Goal: Communication & Community: Participate in discussion

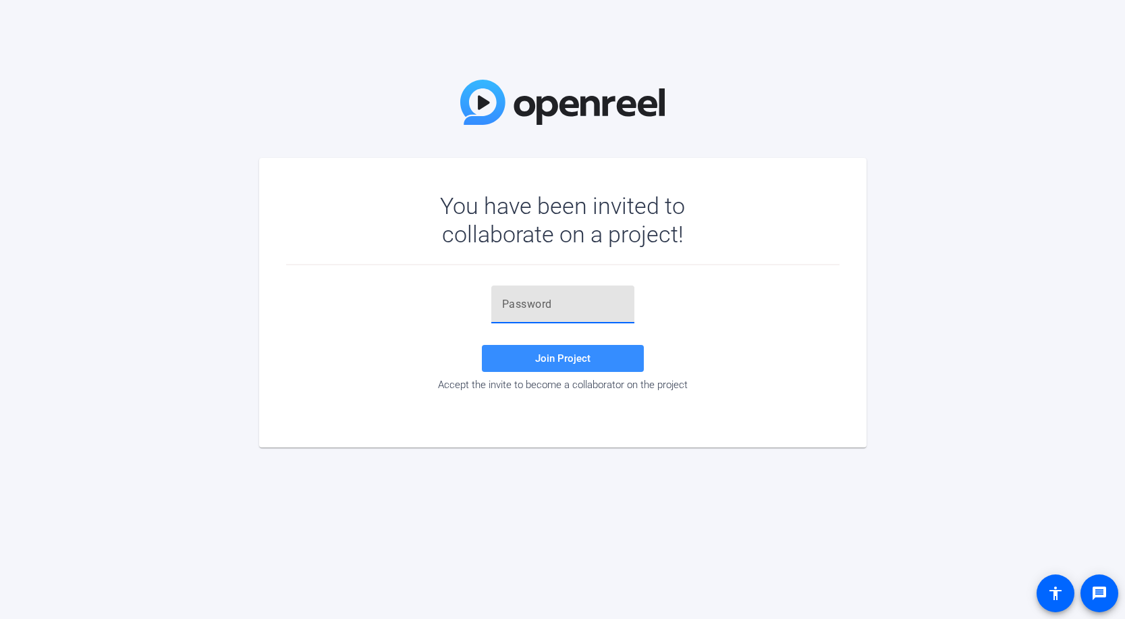
click at [546, 304] on input "text" at bounding box center [563, 304] width 122 height 16
paste input "$_SRJ3"
type input "$_SRJ3"
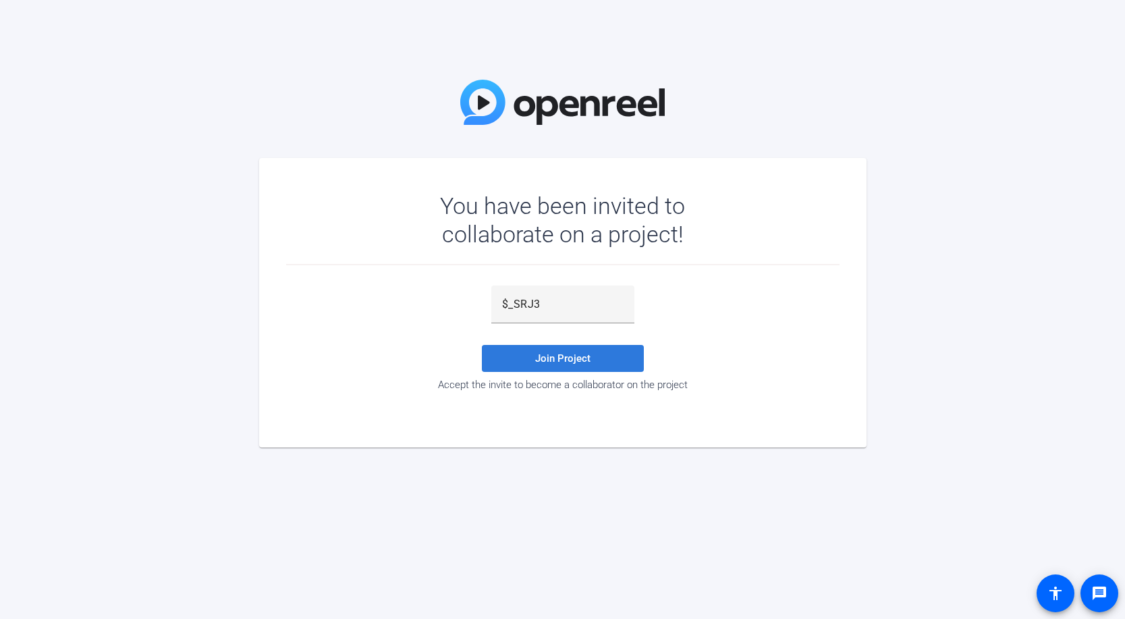
click at [539, 363] on span "Join Project" at bounding box center [562, 358] width 55 height 12
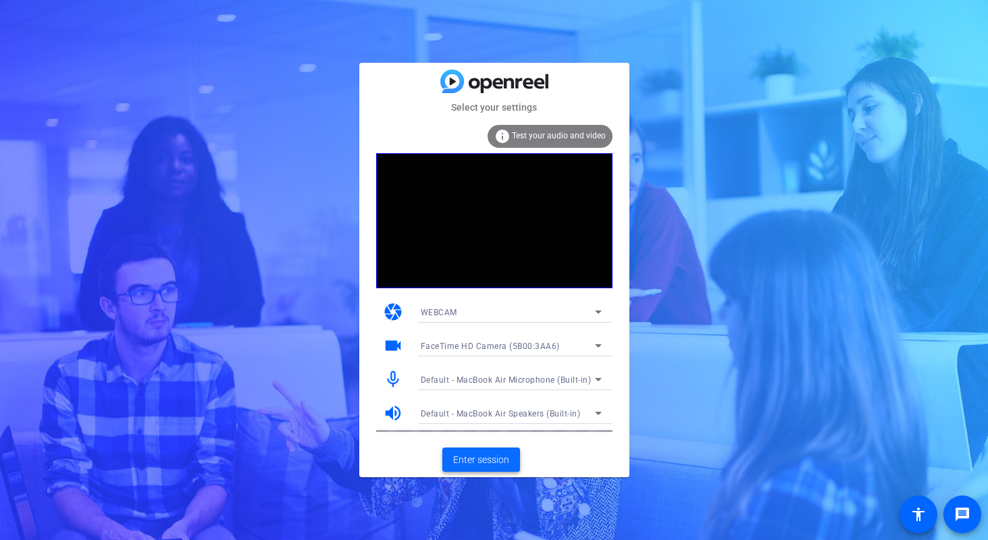
click at [480, 455] on span "Enter session" at bounding box center [481, 460] width 56 height 14
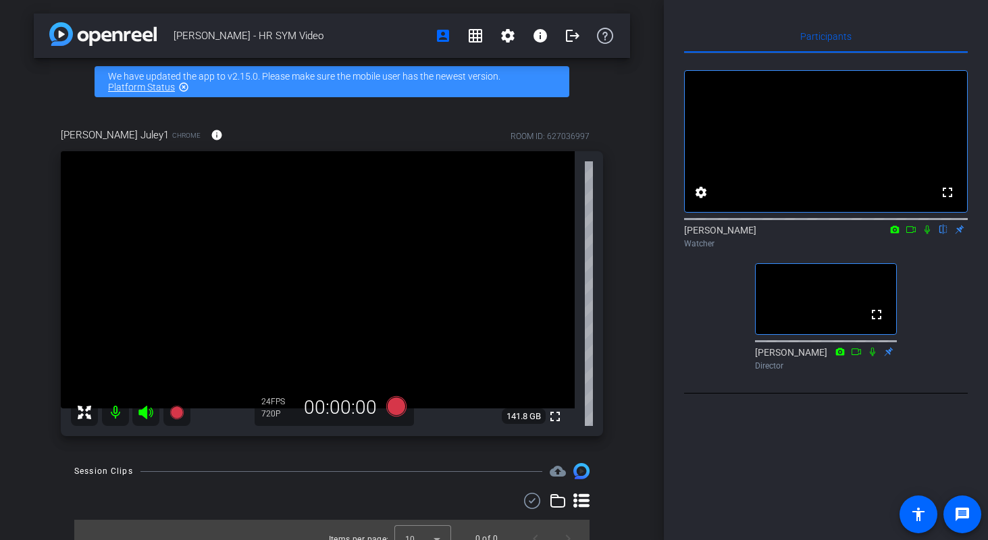
click at [926, 234] on icon at bounding box center [927, 229] width 11 height 9
click at [928, 234] on icon at bounding box center [927, 229] width 11 height 9
click at [926, 234] on icon at bounding box center [926, 230] width 5 height 9
click at [815, 250] on div "[PERSON_NAME] flip Watcher" at bounding box center [826, 236] width 284 height 26
click at [851, 250] on div "[PERSON_NAME] flip Watcher" at bounding box center [826, 236] width 284 height 26
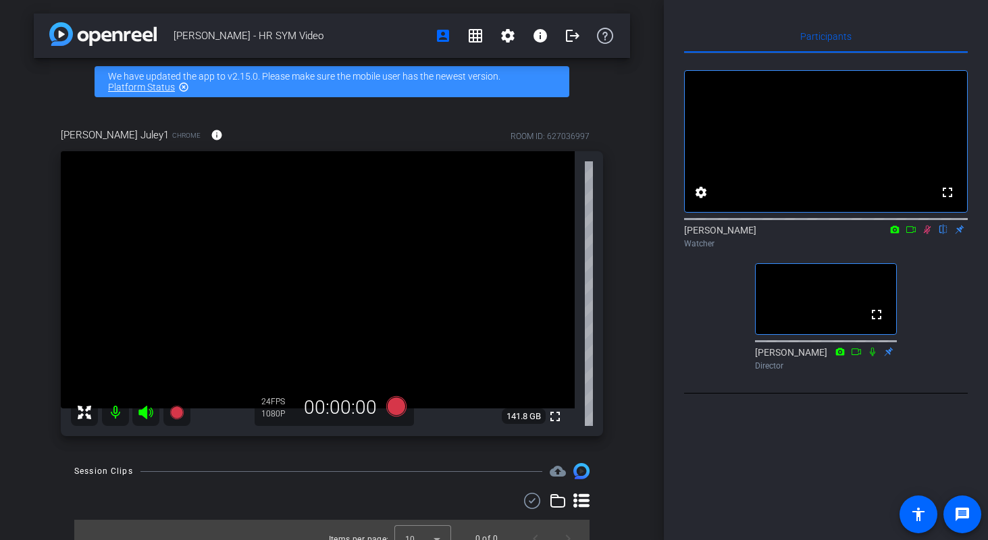
click at [929, 234] on icon at bounding box center [927, 229] width 11 height 9
click at [967, 518] on mat-icon "message" at bounding box center [962, 514] width 16 height 16
click at [925, 234] on icon at bounding box center [927, 229] width 11 height 9
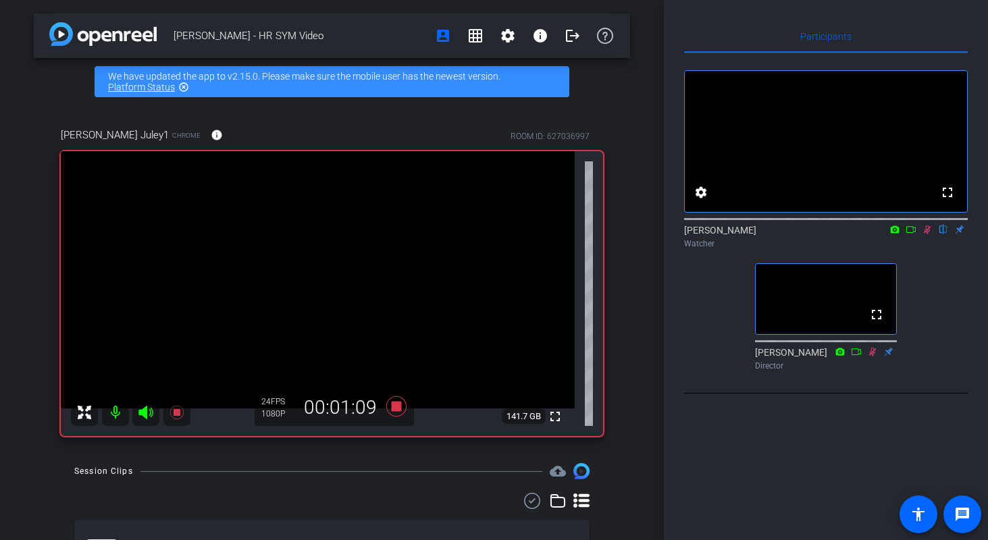
click at [928, 234] on icon at bounding box center [927, 230] width 7 height 9
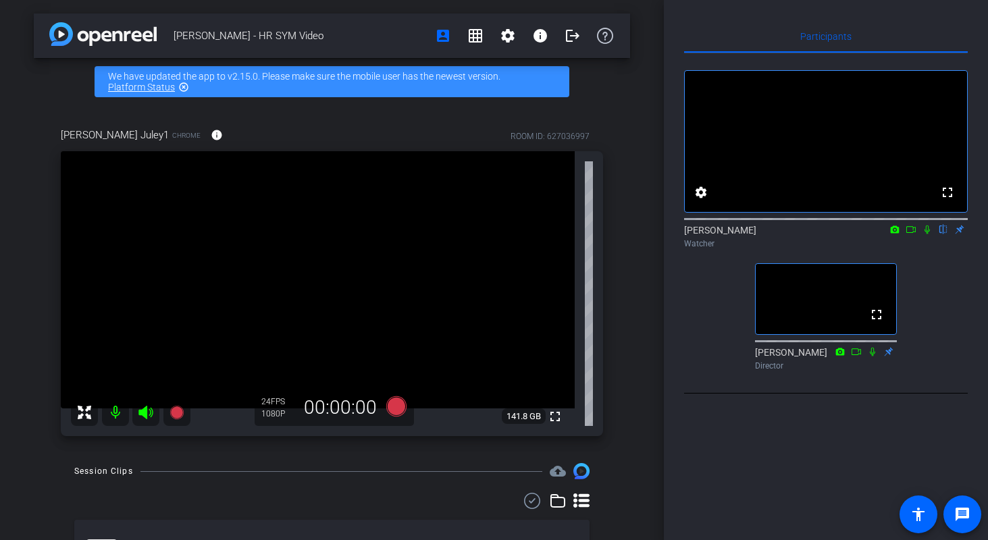
click at [928, 234] on icon at bounding box center [927, 229] width 11 height 9
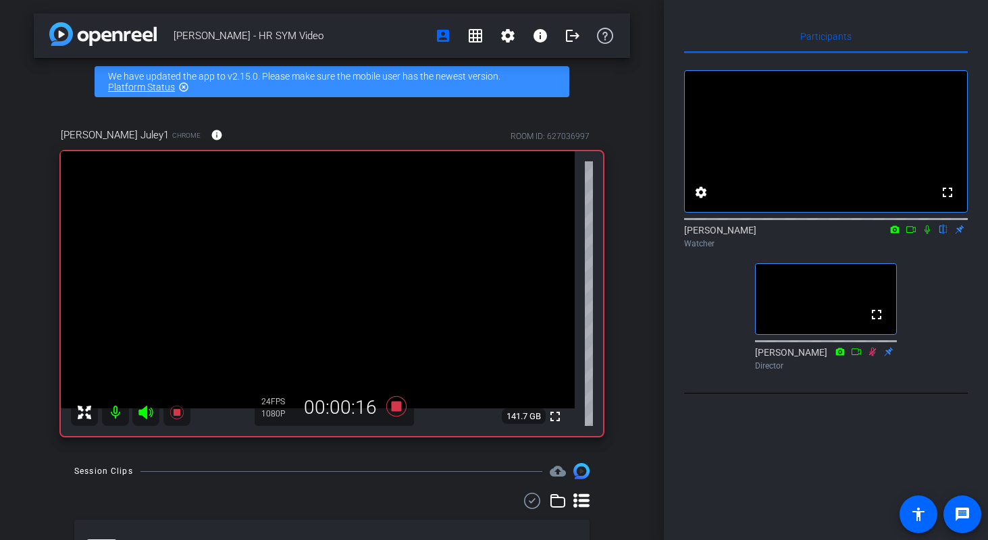
click at [926, 234] on icon at bounding box center [927, 229] width 11 height 9
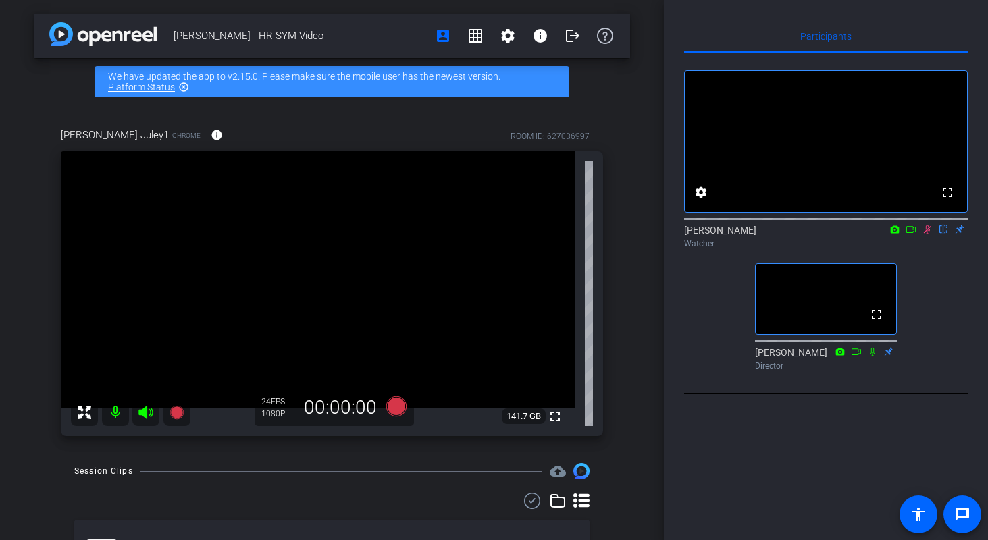
click at [929, 234] on icon at bounding box center [927, 229] width 11 height 9
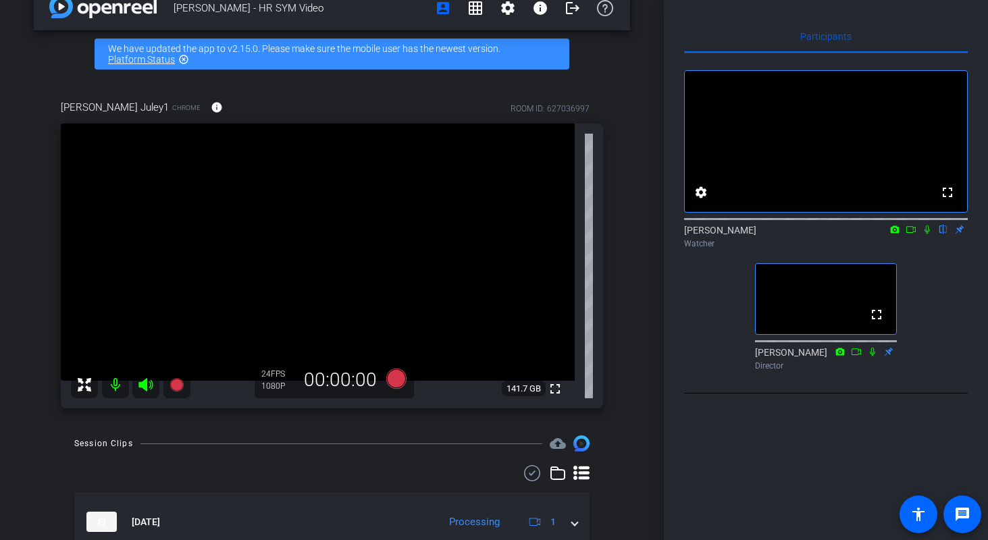
scroll to position [32, 0]
